Goal: Task Accomplishment & Management: Manage account settings

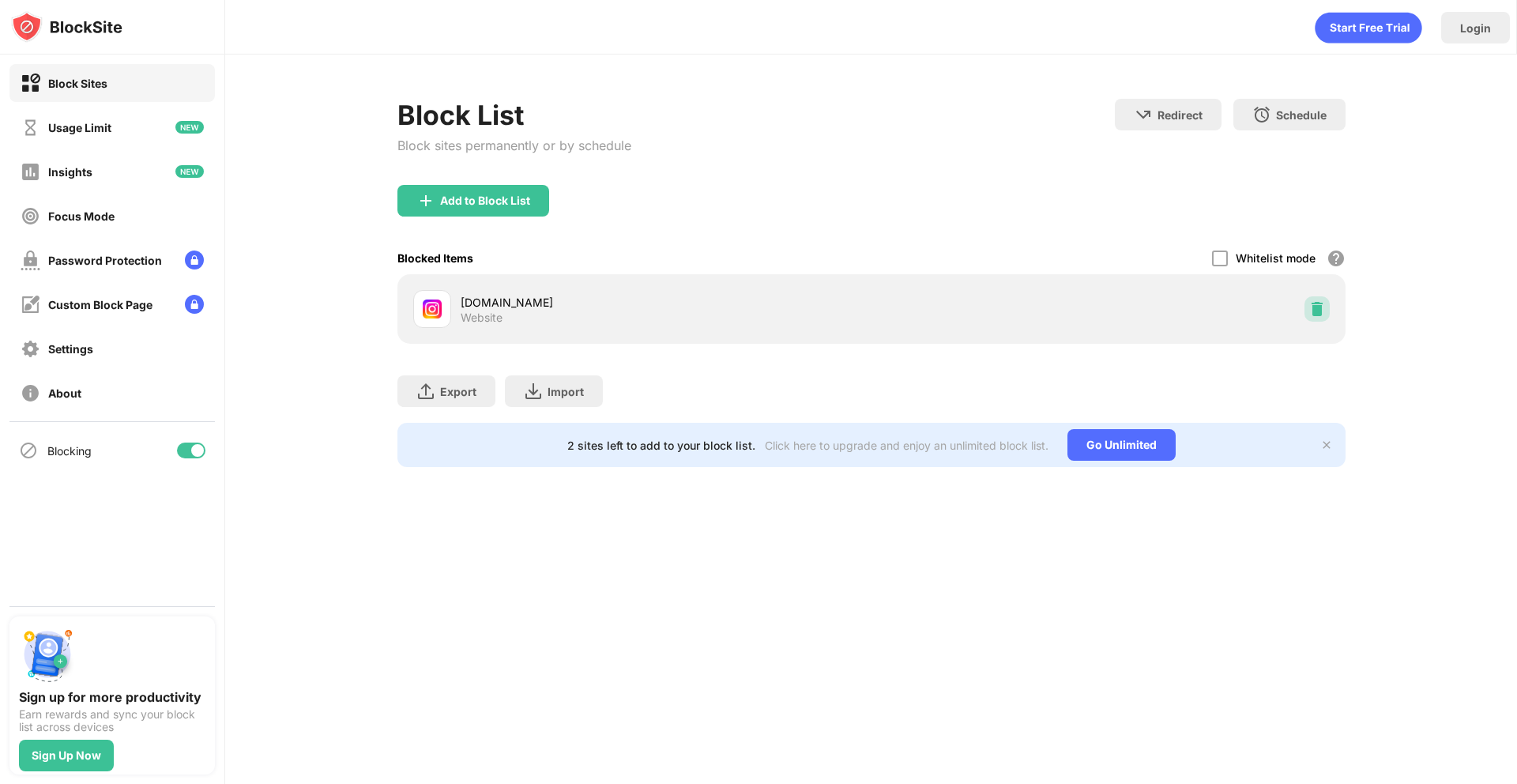
click at [1310, 305] on img at bounding box center [1316, 308] width 16 height 16
